Goal: Task Accomplishment & Management: Complete application form

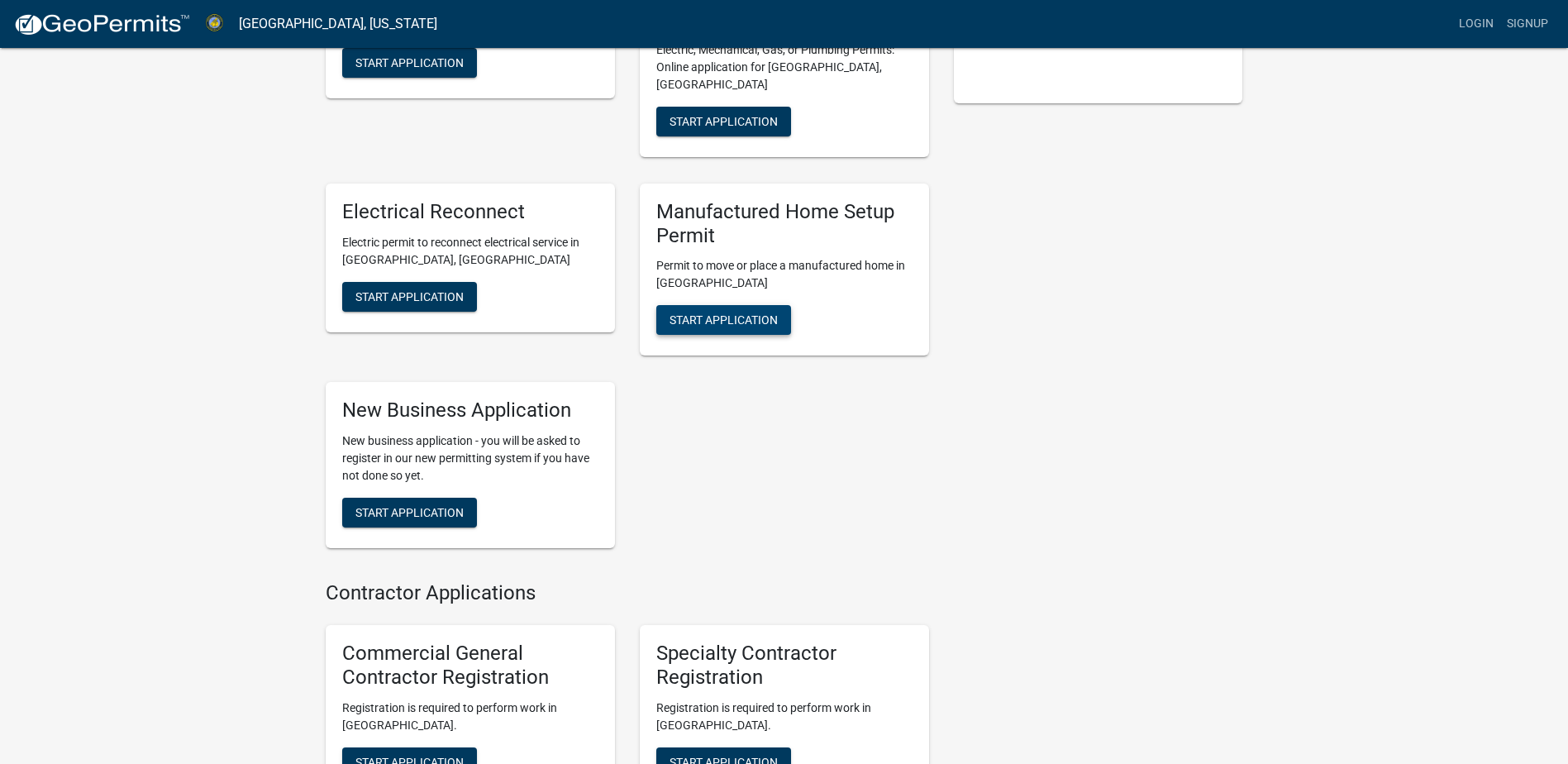
scroll to position [425, 0]
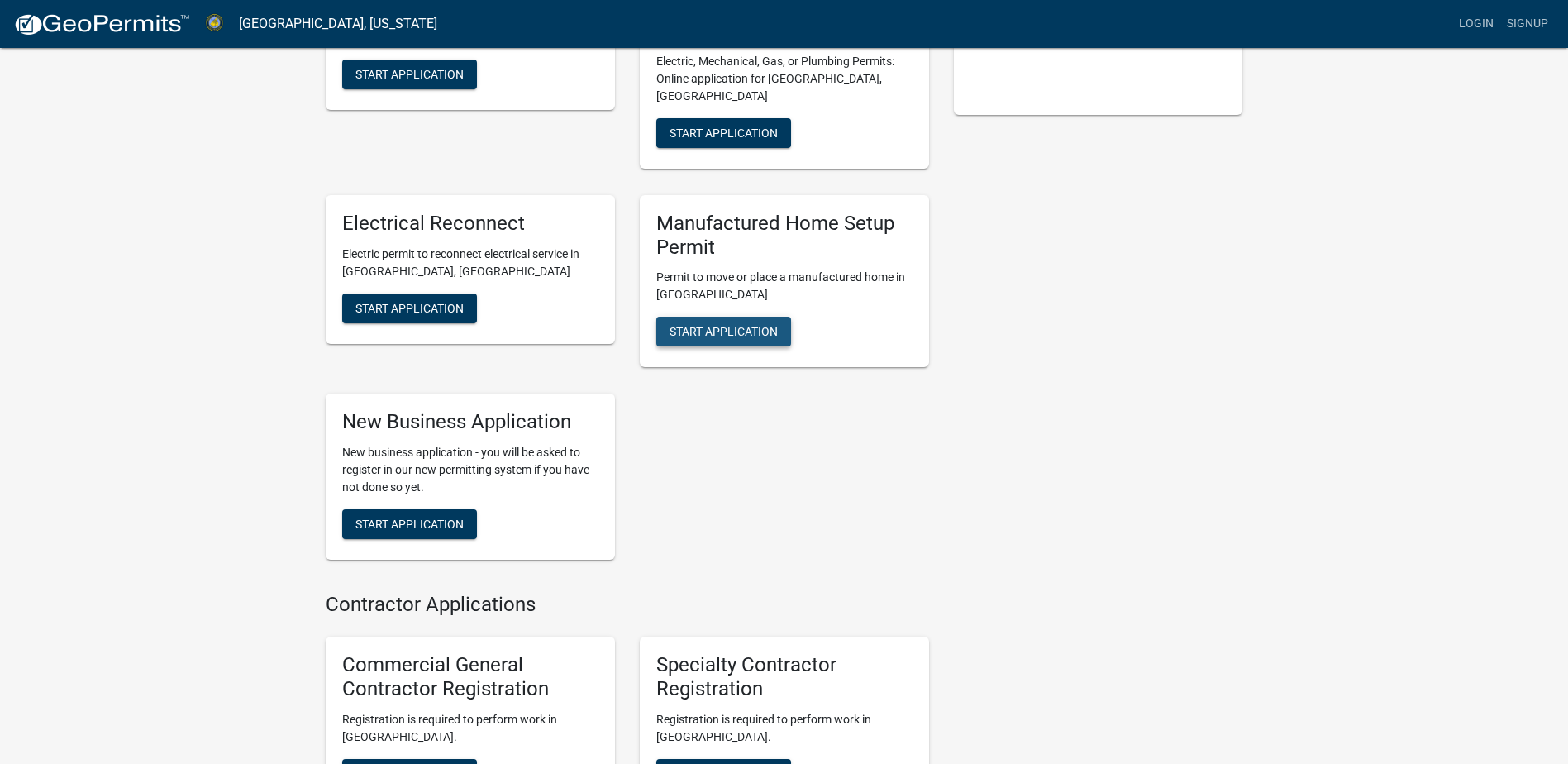
click at [727, 322] on button "Start Application" at bounding box center [724, 331] width 135 height 30
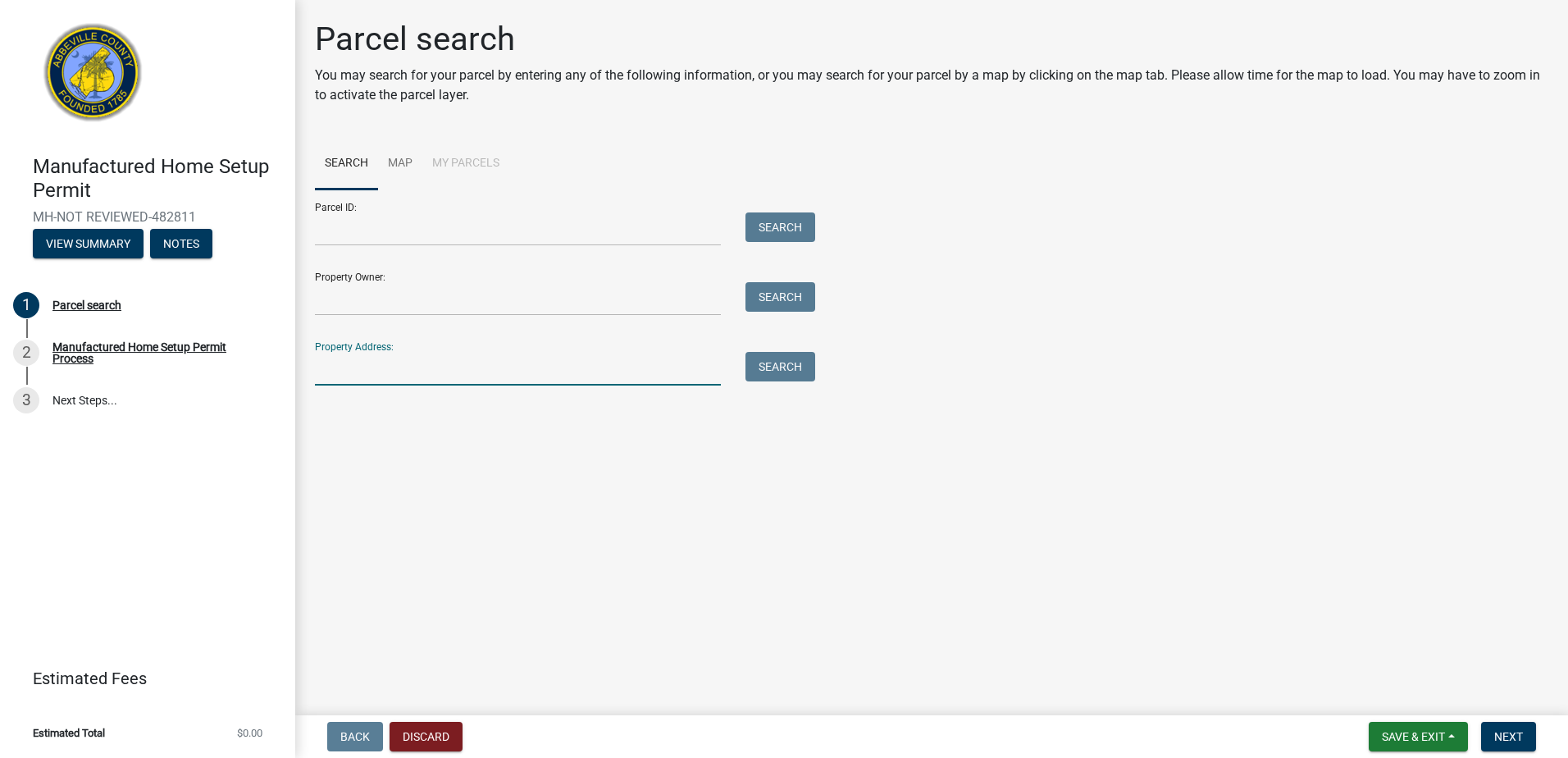
click at [511, 369] on input "Property Address:" at bounding box center [517, 369] width 406 height 34
click at [96, 242] on button "View Summary" at bounding box center [88, 243] width 111 height 29
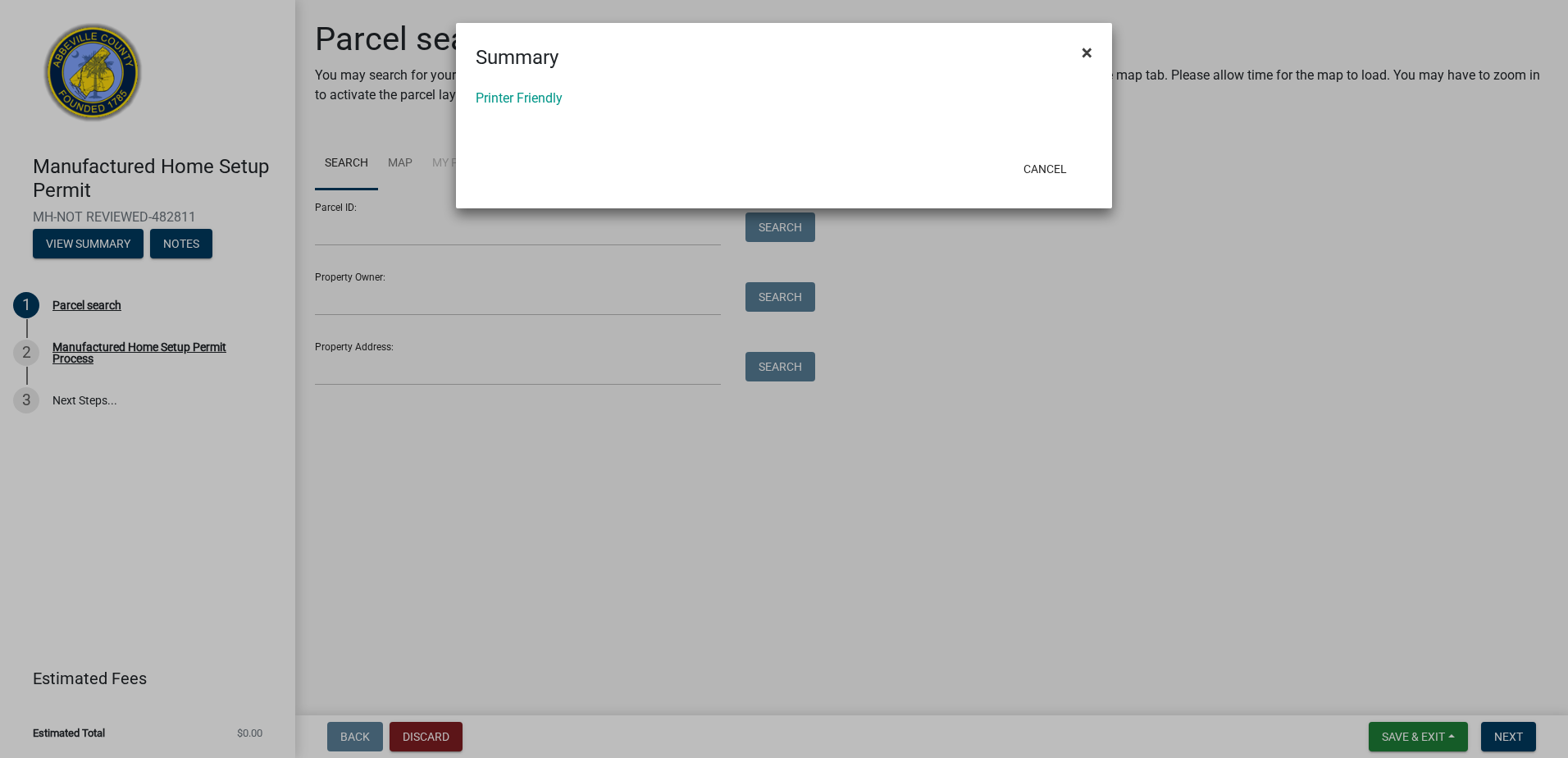
click at [1088, 49] on span "×" at bounding box center [1087, 52] width 11 height 23
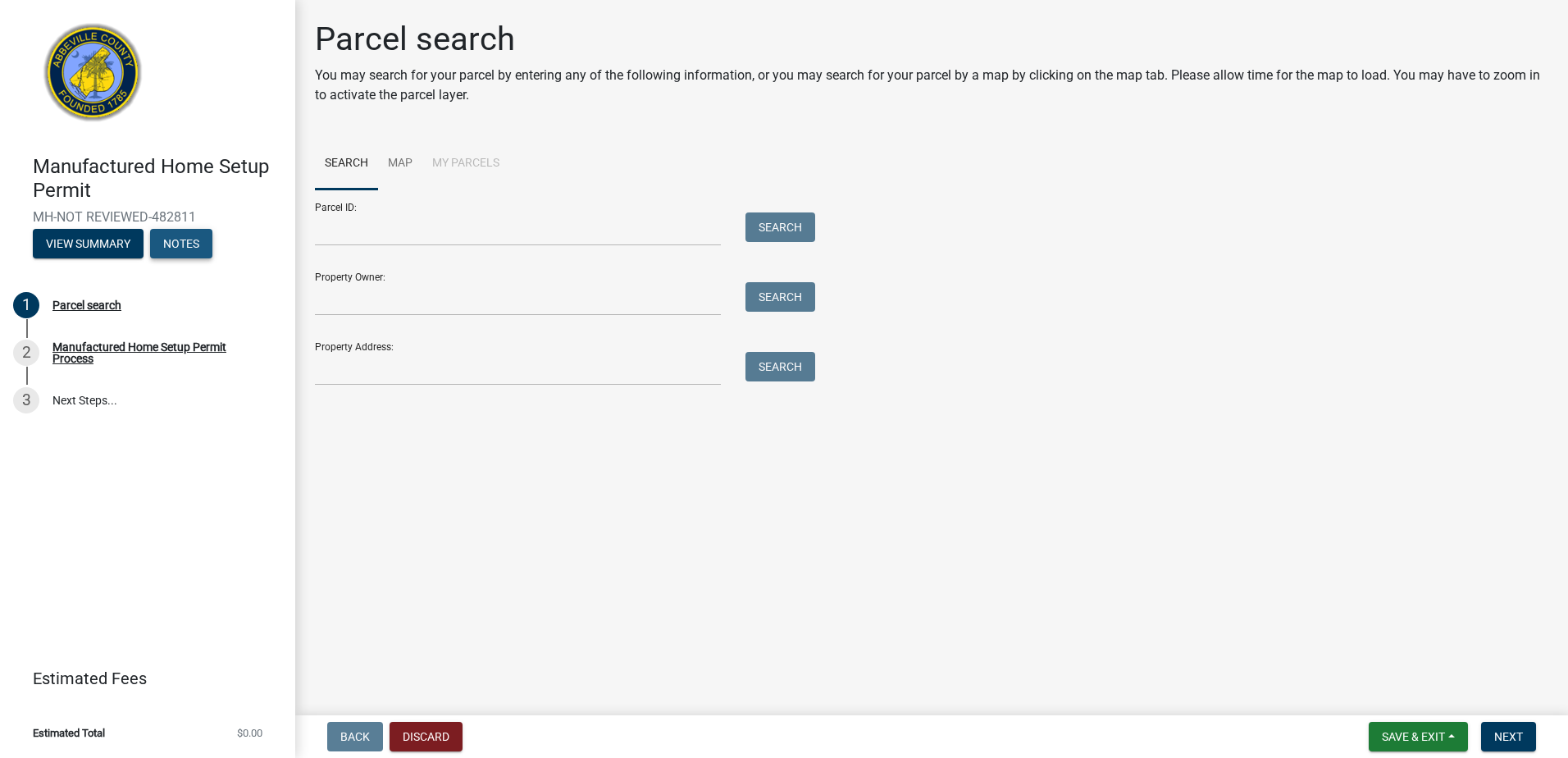
click at [196, 242] on button "Notes" at bounding box center [181, 243] width 62 height 29
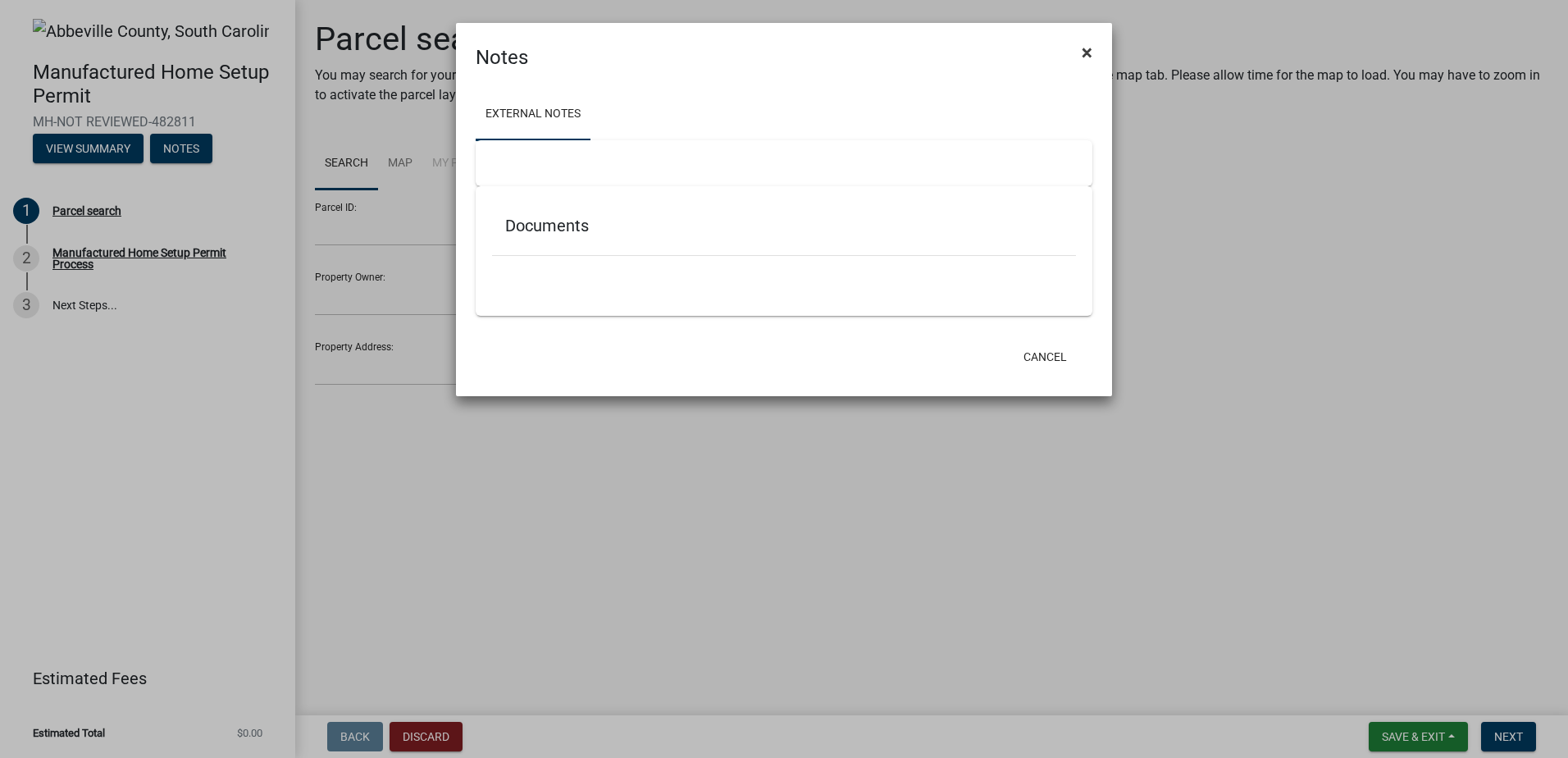
click at [1089, 54] on span "×" at bounding box center [1087, 52] width 11 height 23
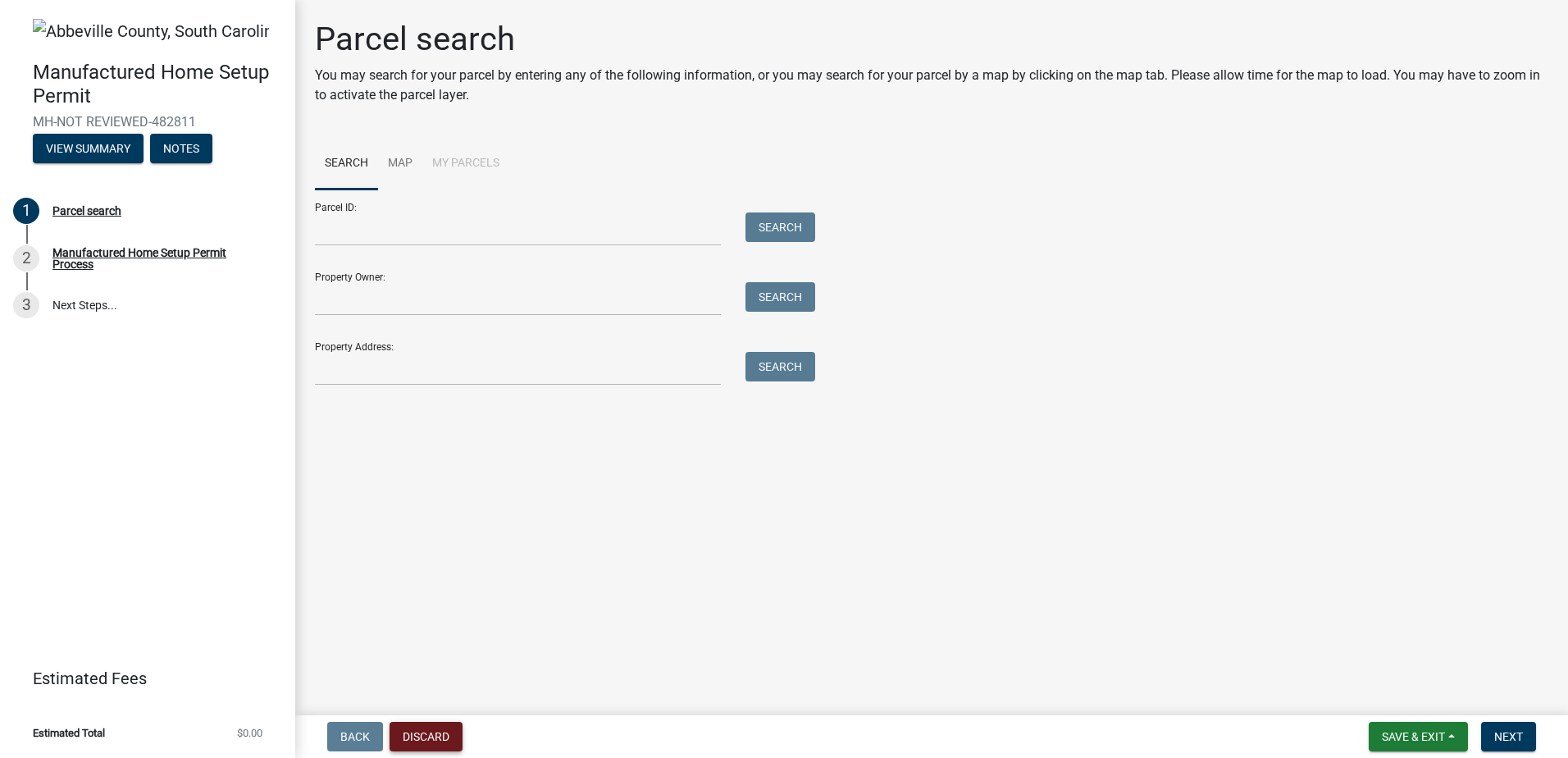
click at [413, 742] on button "Discard" at bounding box center [425, 736] width 73 height 29
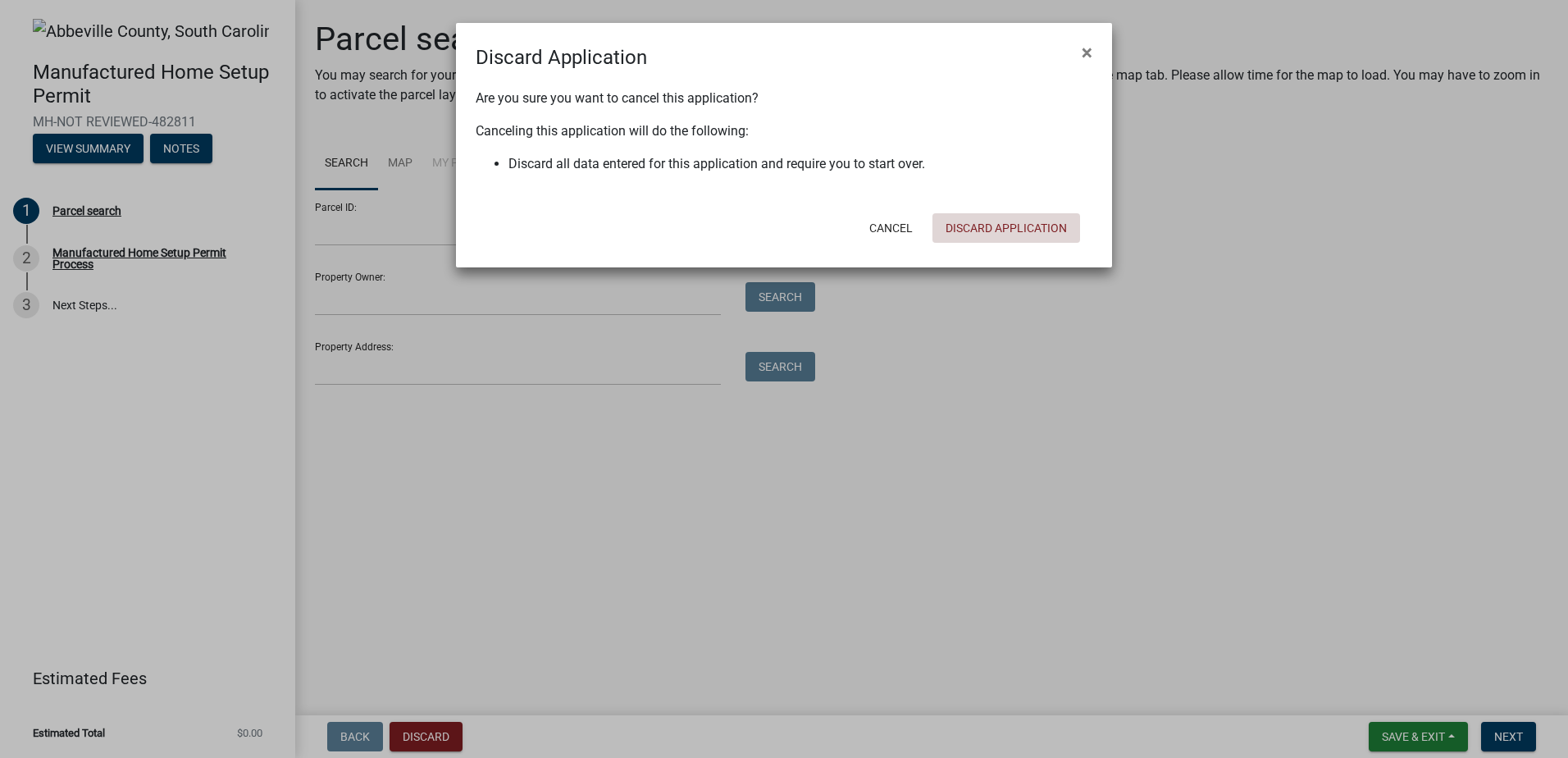
click at [958, 224] on button "Discard Application" at bounding box center [1006, 228] width 147 height 29
